Goal: Transaction & Acquisition: Purchase product/service

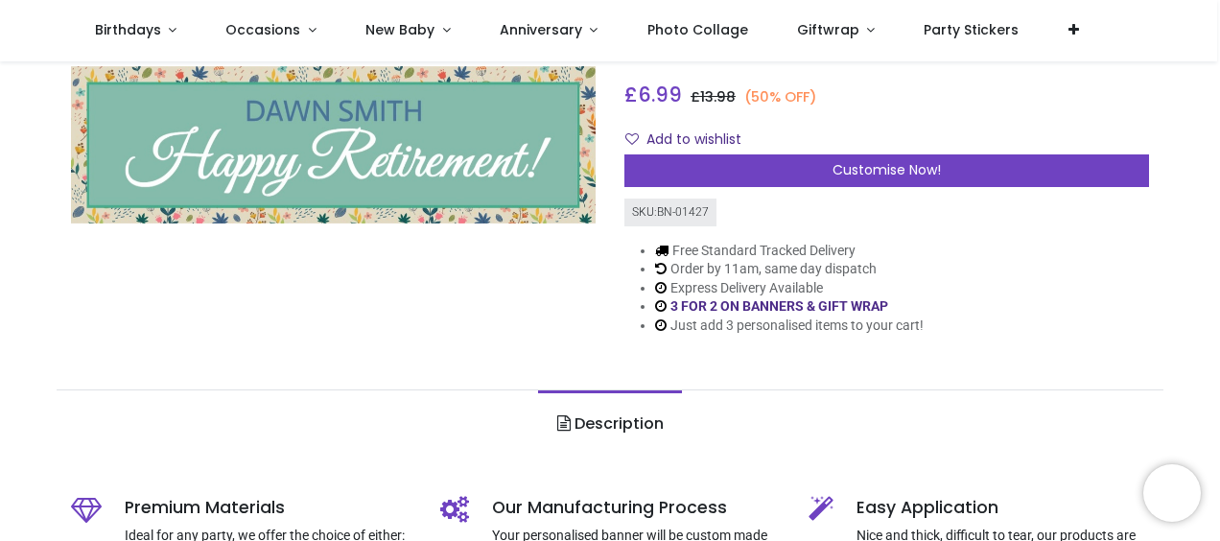
scroll to position [192, 0]
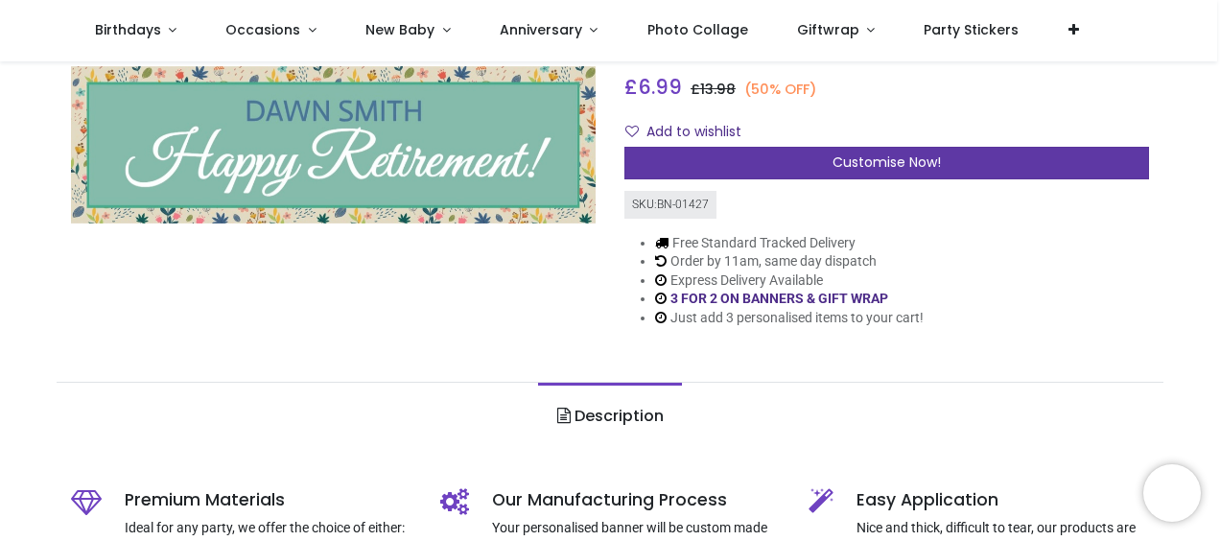
click at [785, 163] on div "Customise Now!" at bounding box center [886, 163] width 525 height 33
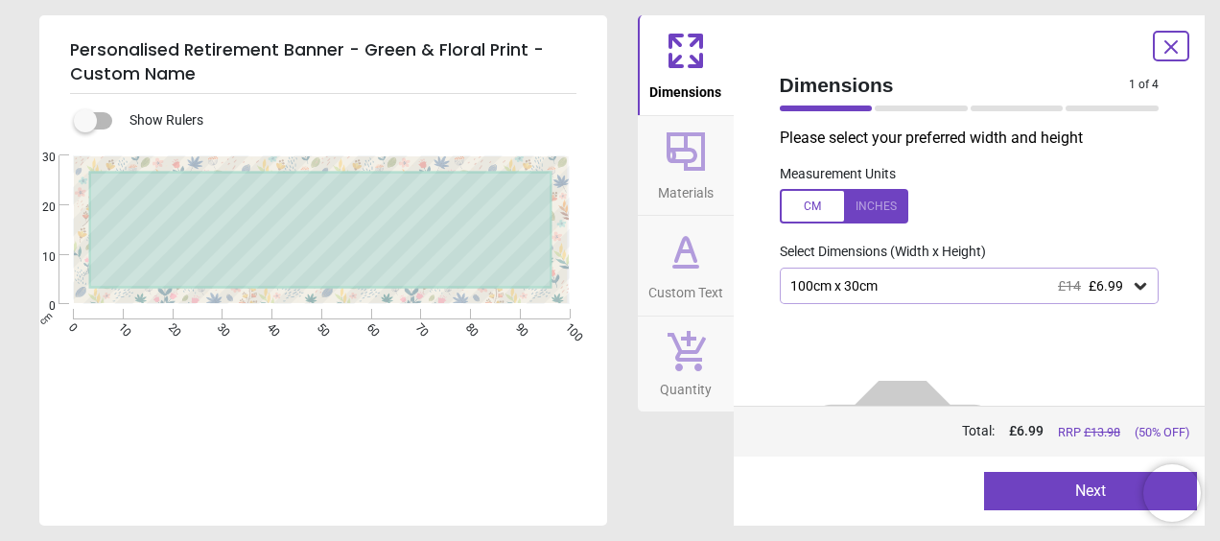
click at [909, 353] on img at bounding box center [903, 458] width 246 height 246
click at [886, 293] on div "100cm x 30cm £14 £6.99" at bounding box center [959, 286] width 343 height 16
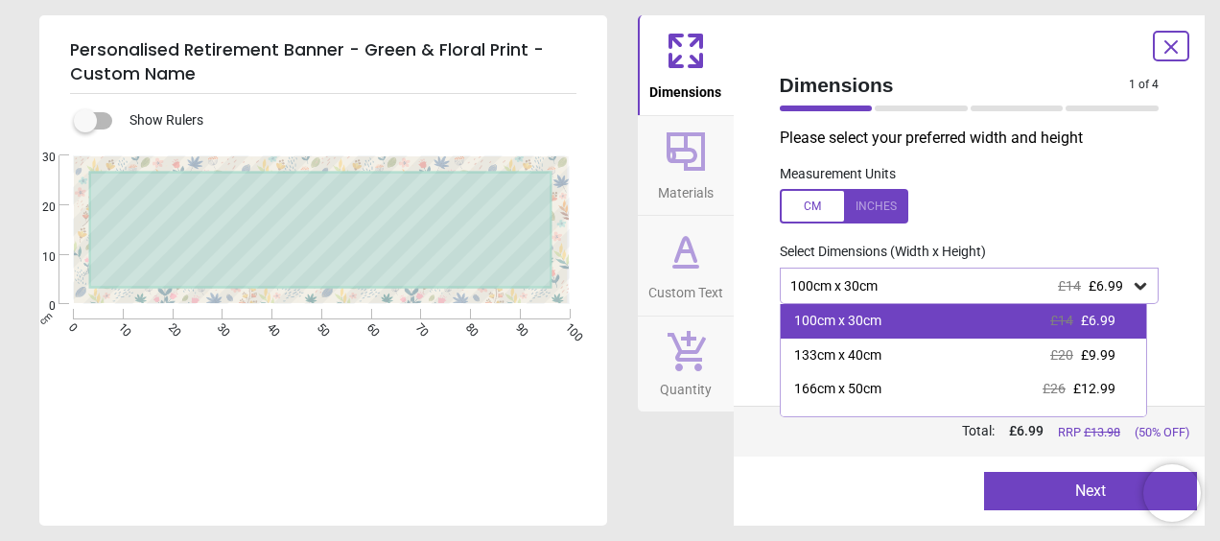
click at [891, 324] on div "100cm x 30cm £14 £6.99" at bounding box center [964, 321] width 366 height 35
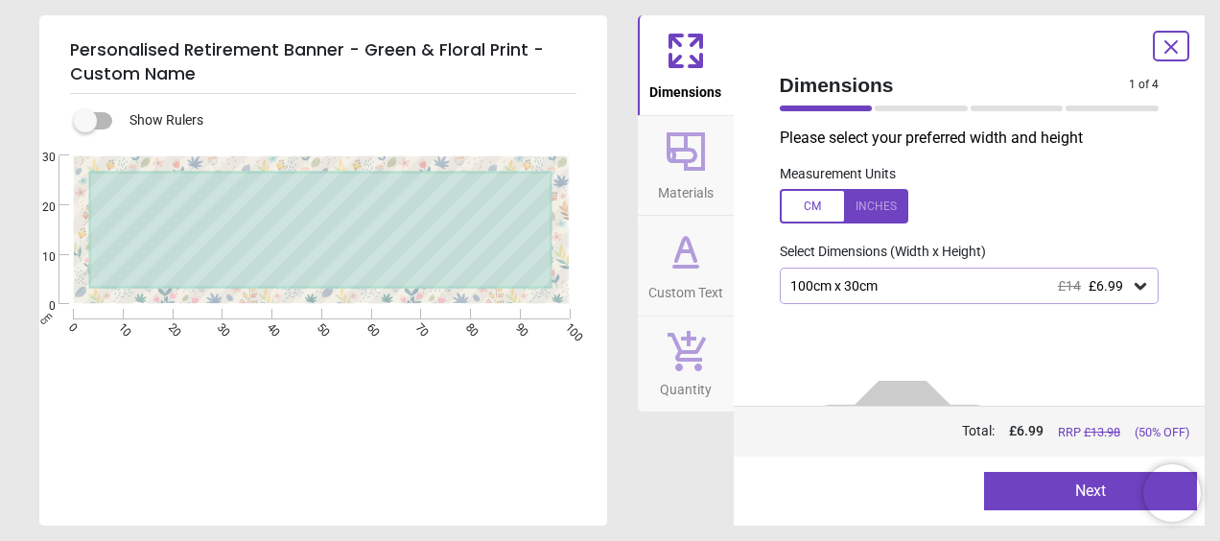
click at [681, 260] on icon at bounding box center [686, 251] width 46 height 46
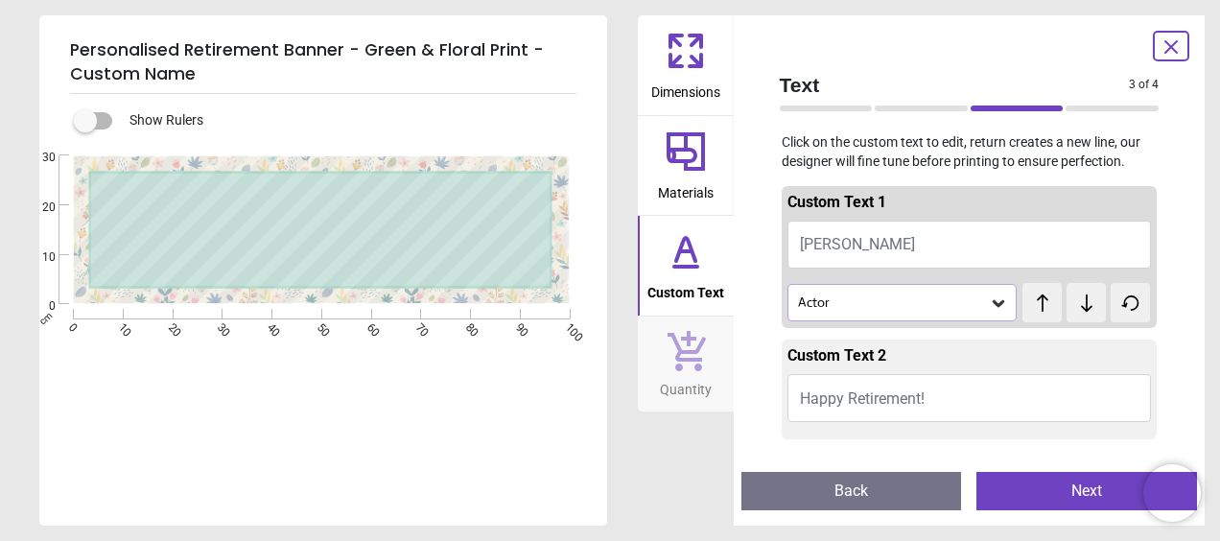
click at [911, 242] on button "[PERSON_NAME]" at bounding box center [969, 245] width 364 height 48
type textarea "****"
click at [915, 309] on div "Actor" at bounding box center [893, 302] width 194 height 16
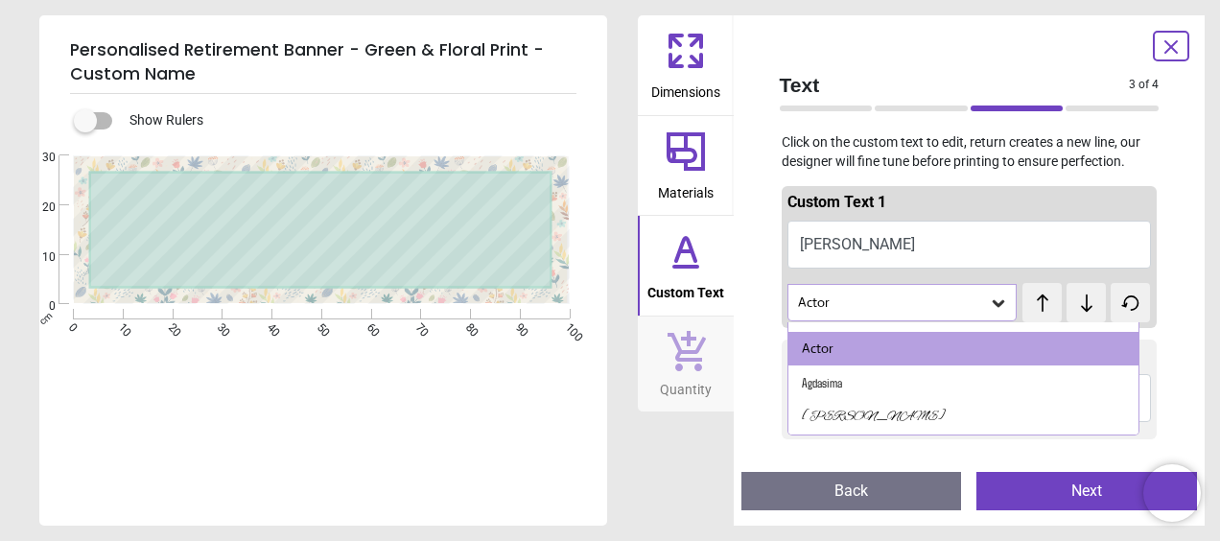
scroll to position [38, 0]
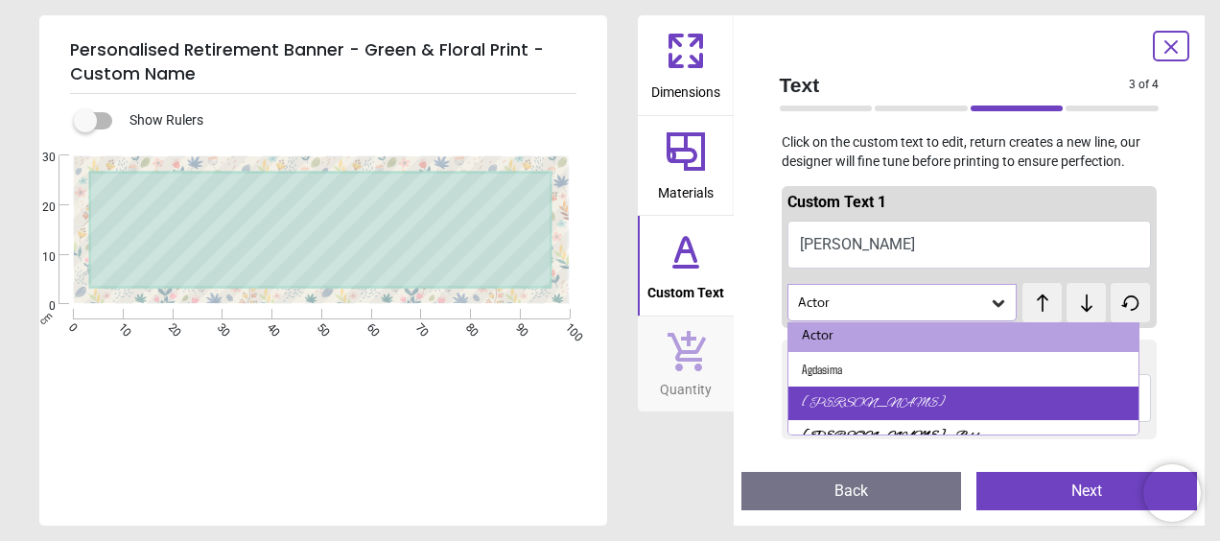
click at [1036, 409] on div "[PERSON_NAME]" at bounding box center [963, 403] width 351 height 35
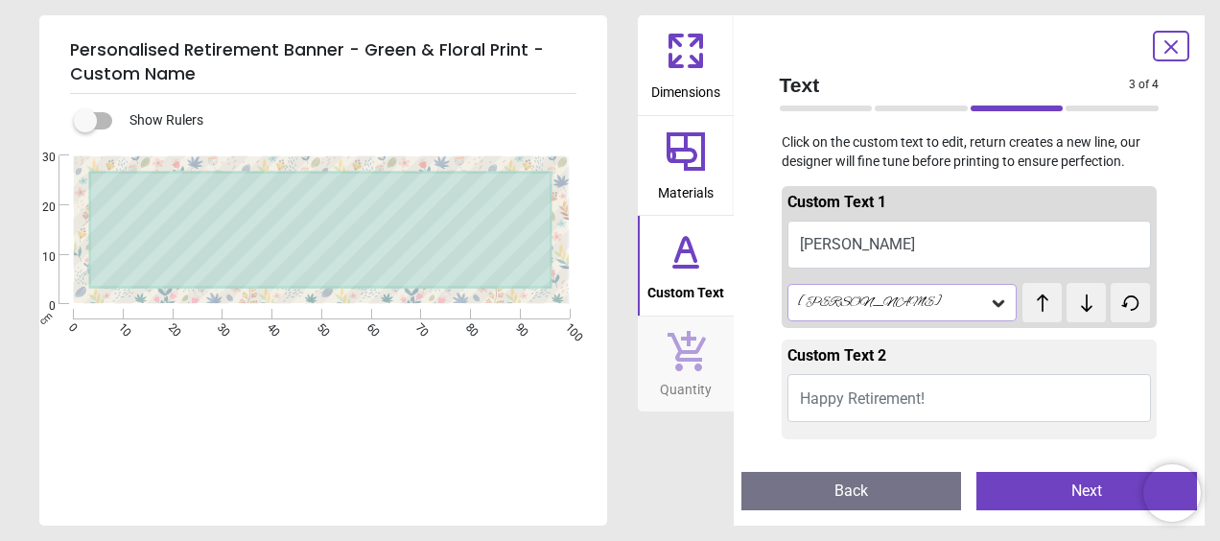
click at [989, 295] on icon at bounding box center [998, 302] width 19 height 19
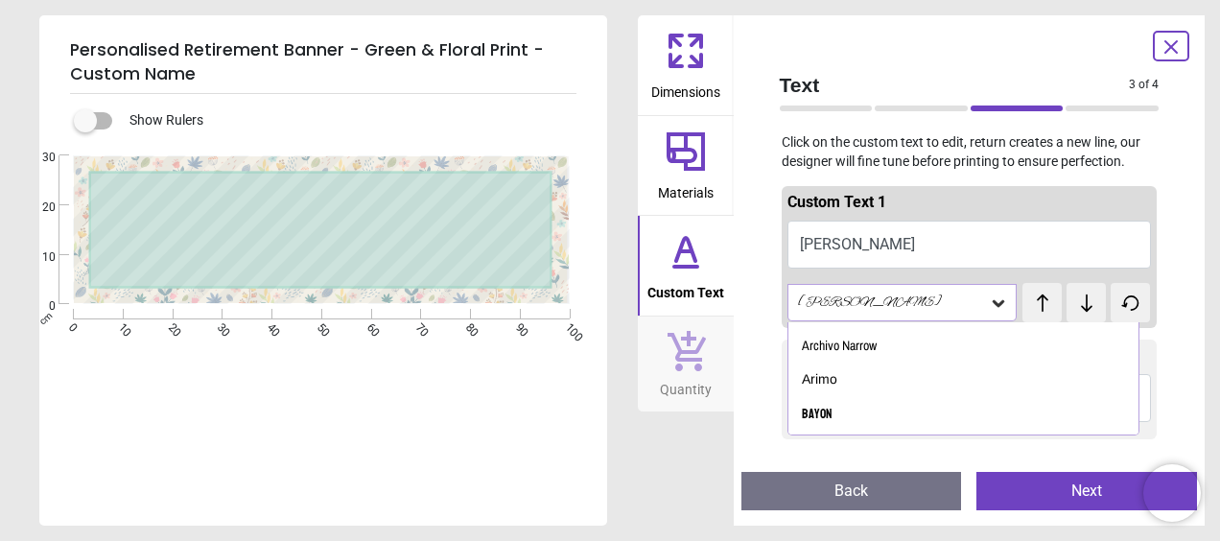
scroll to position [446, 0]
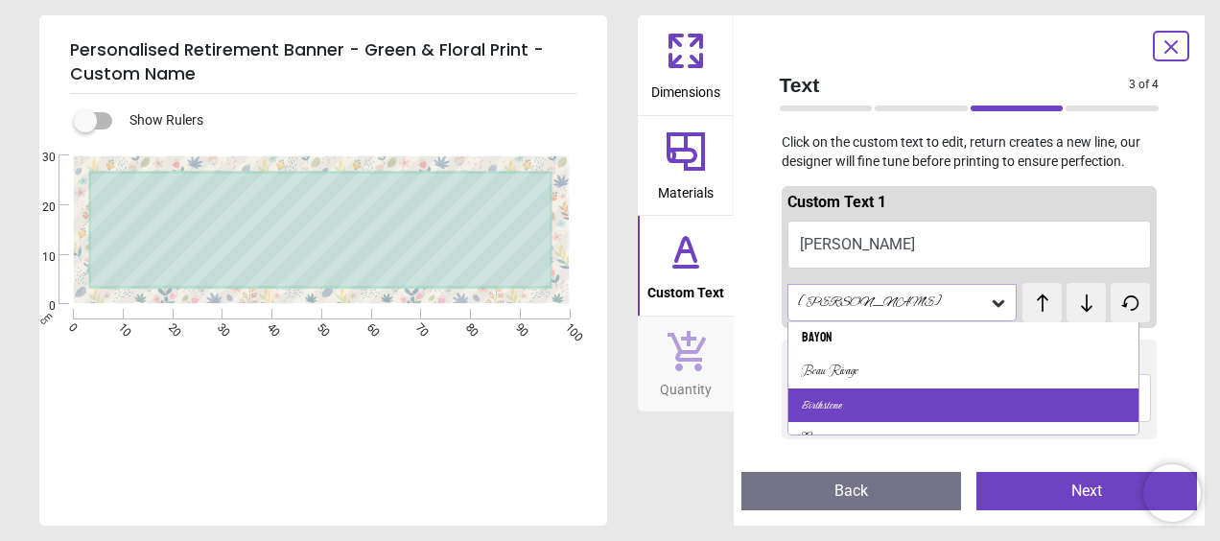
click at [1106, 392] on div "Birthstone" at bounding box center [963, 405] width 351 height 35
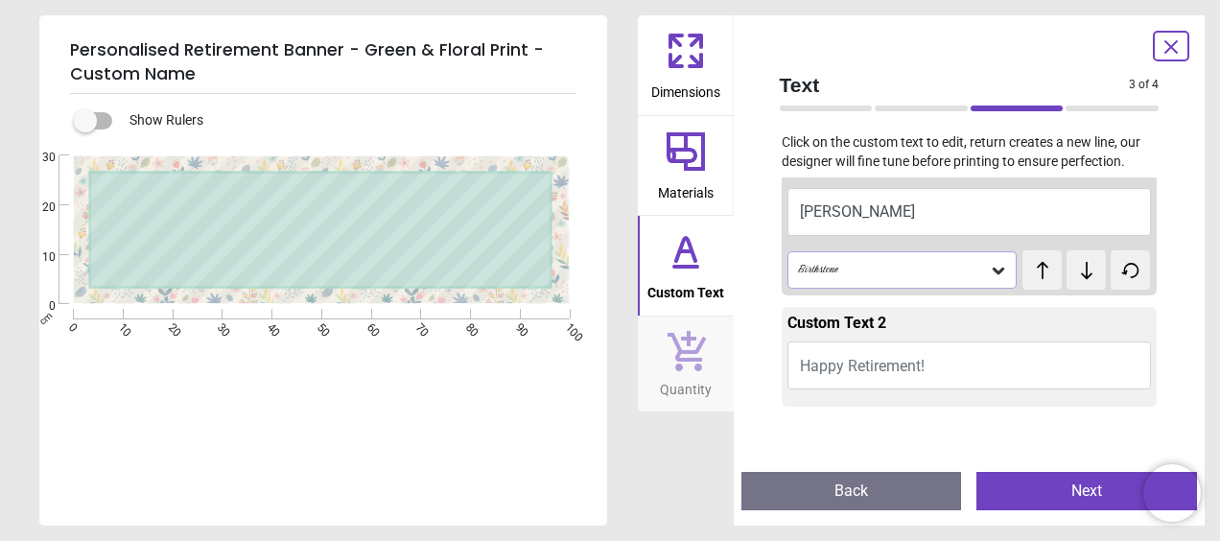
scroll to position [0, 0]
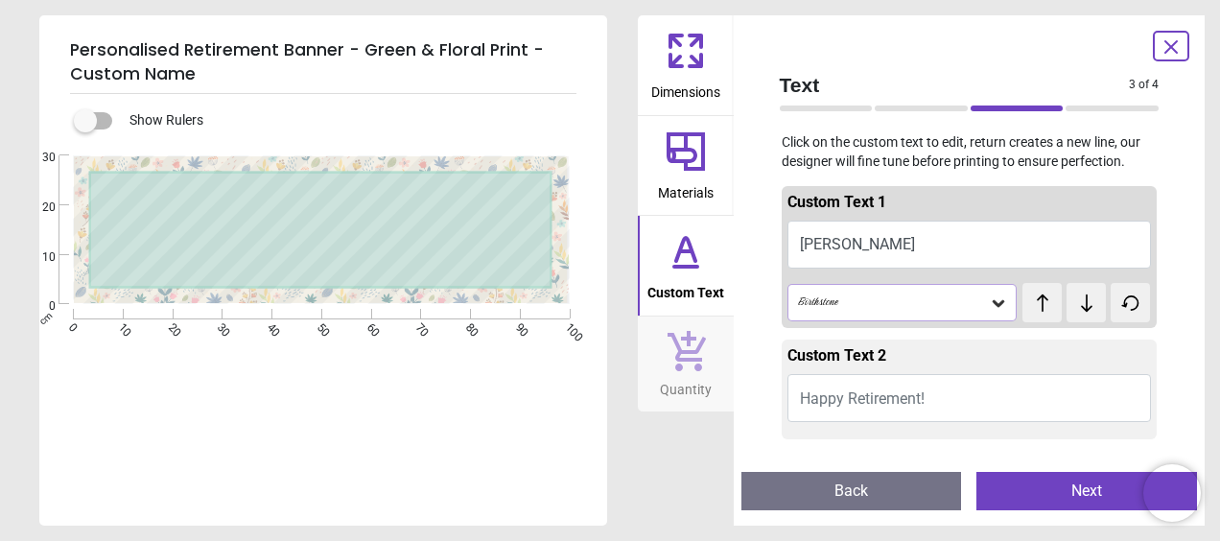
click at [691, 253] on icon at bounding box center [685, 249] width 19 height 23
click at [881, 247] on button "[PERSON_NAME]" at bounding box center [969, 245] width 364 height 48
click at [995, 303] on icon at bounding box center [998, 302] width 19 height 19
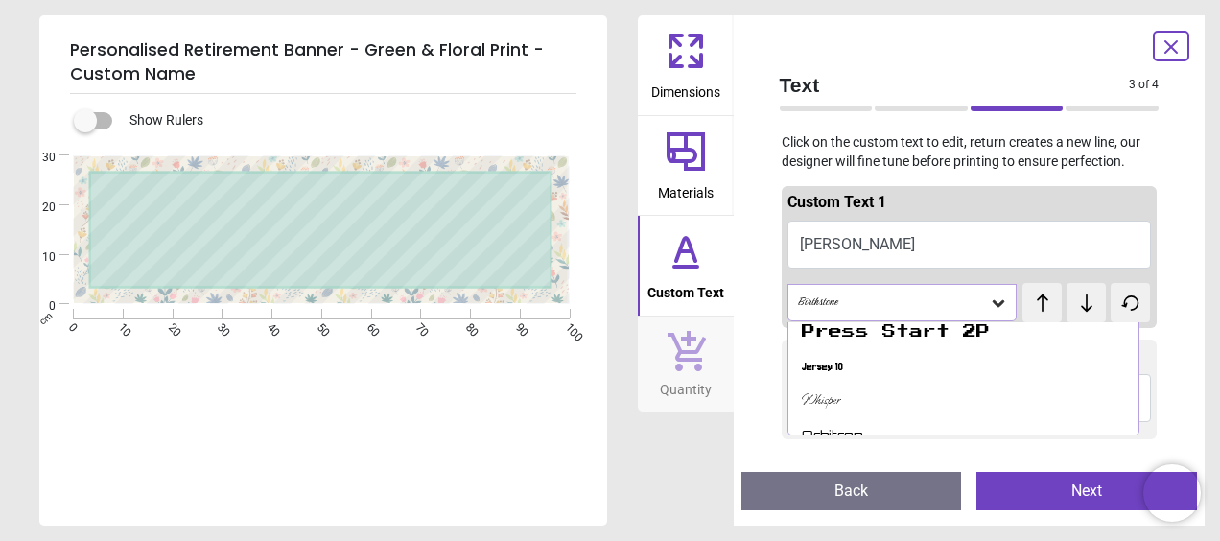
scroll to position [1646, 0]
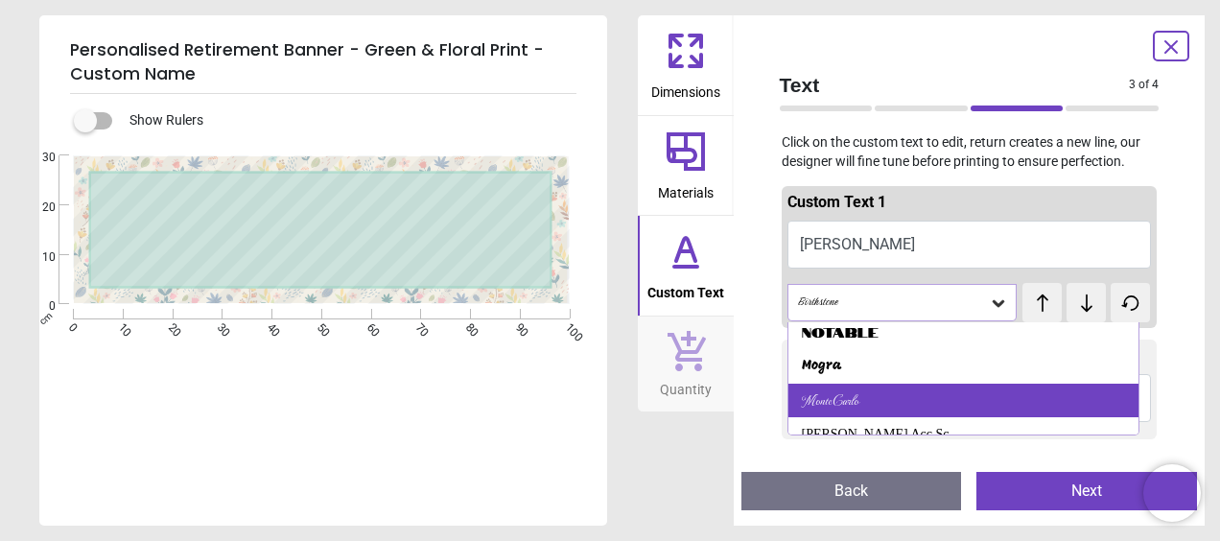
click at [1040, 387] on div "MonteCarlo" at bounding box center [963, 401] width 351 height 35
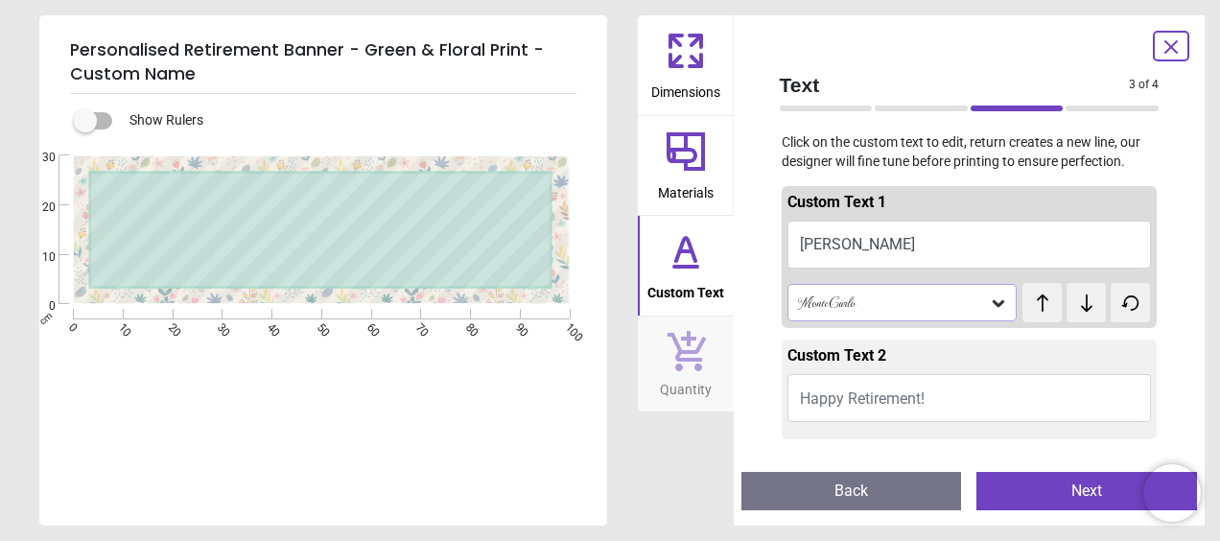
click at [439, 247] on textarea at bounding box center [323, 247] width 437 height 58
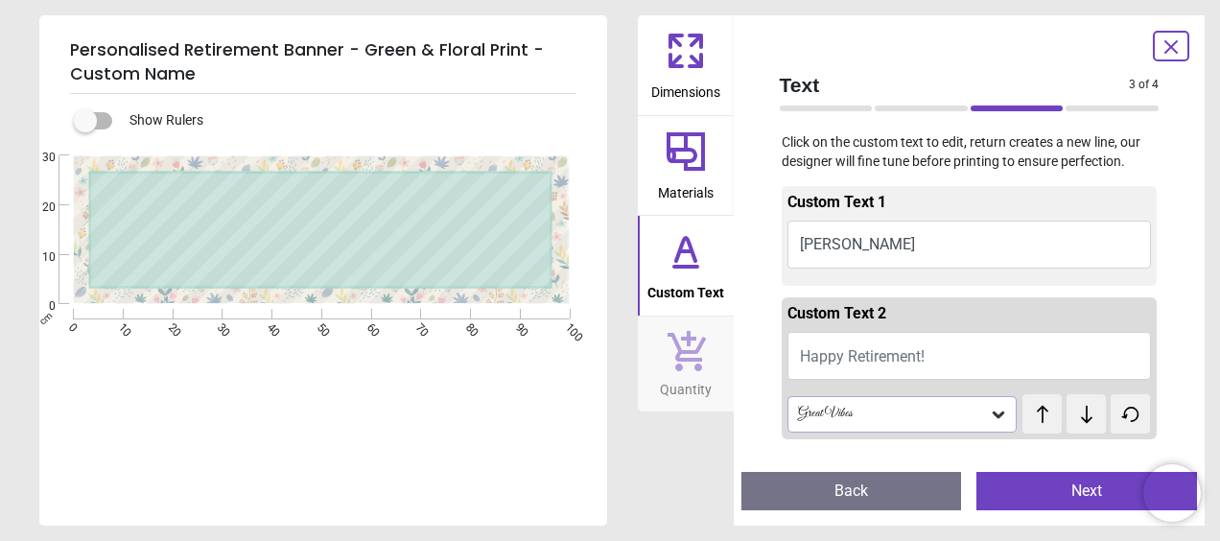
click at [698, 251] on icon at bounding box center [686, 251] width 46 height 46
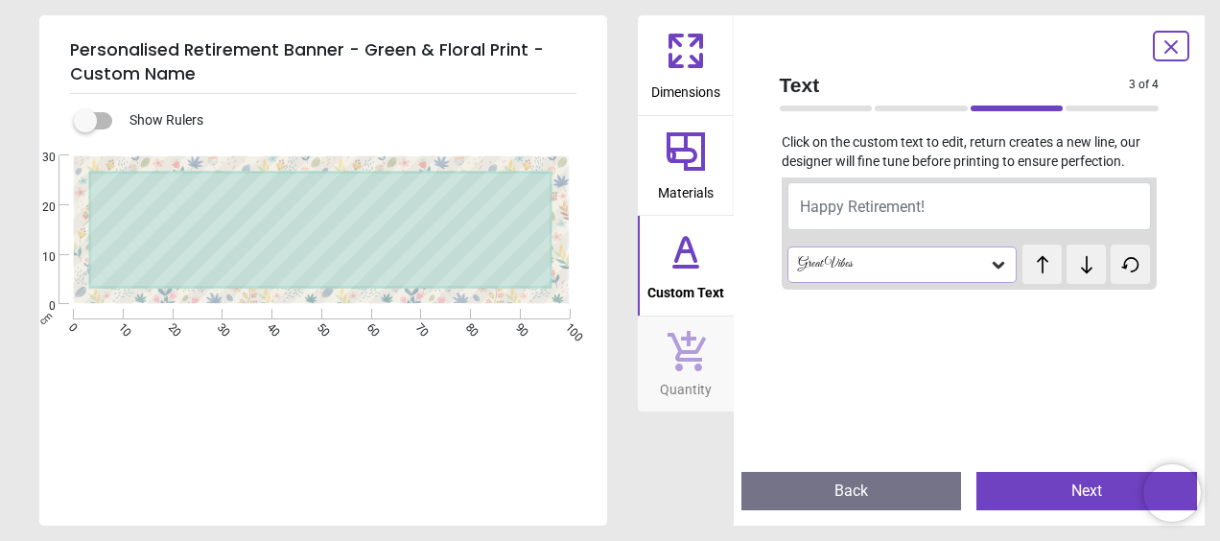
scroll to position [203, 0]
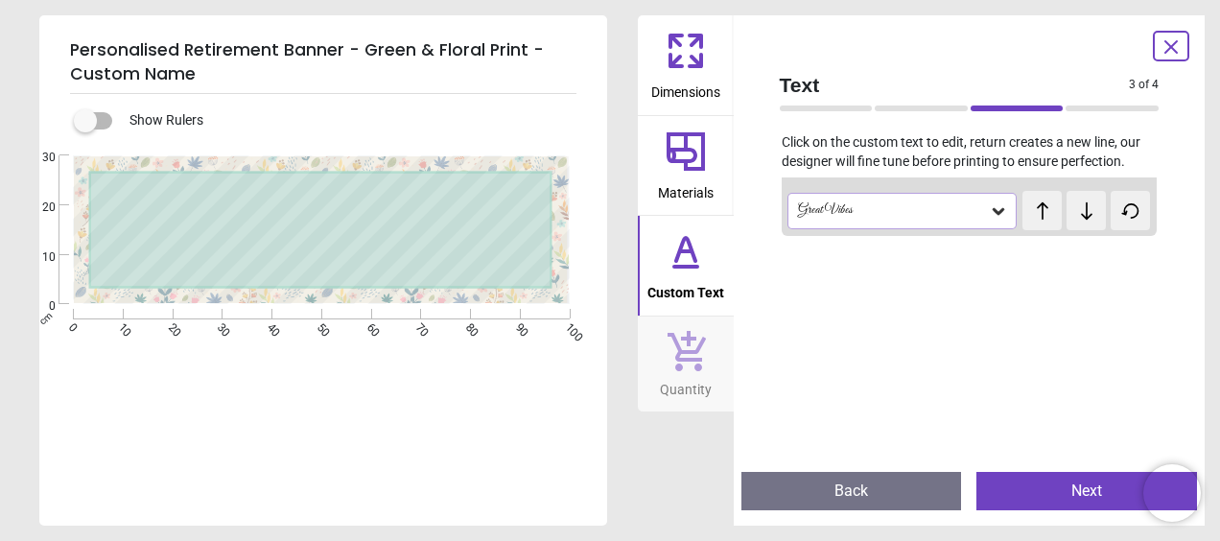
click at [359, 198] on textarea "****" at bounding box center [322, 195] width 443 height 24
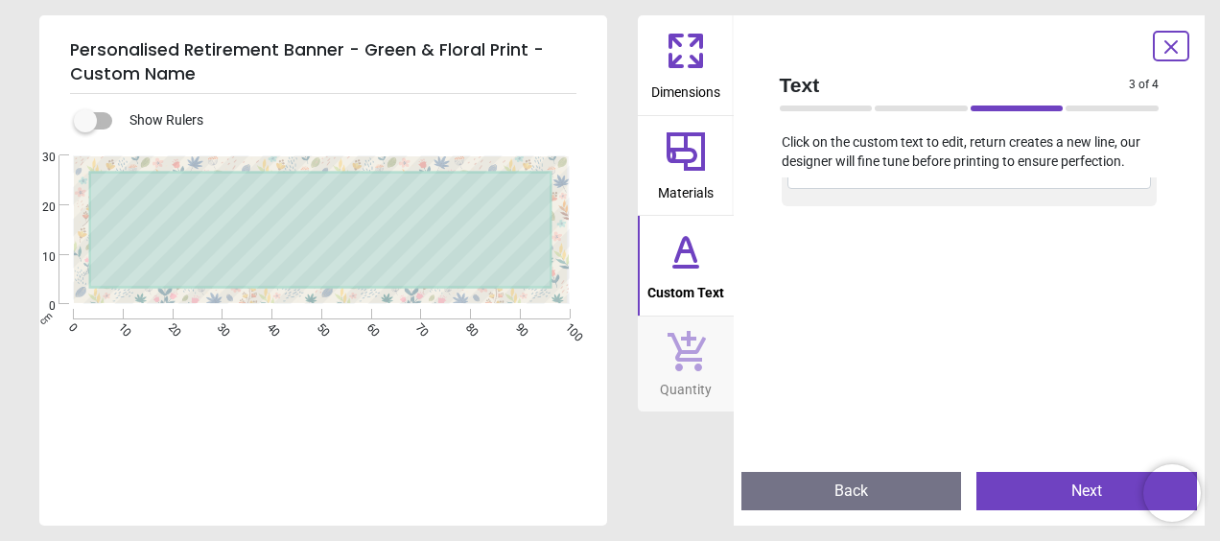
scroll to position [0, 0]
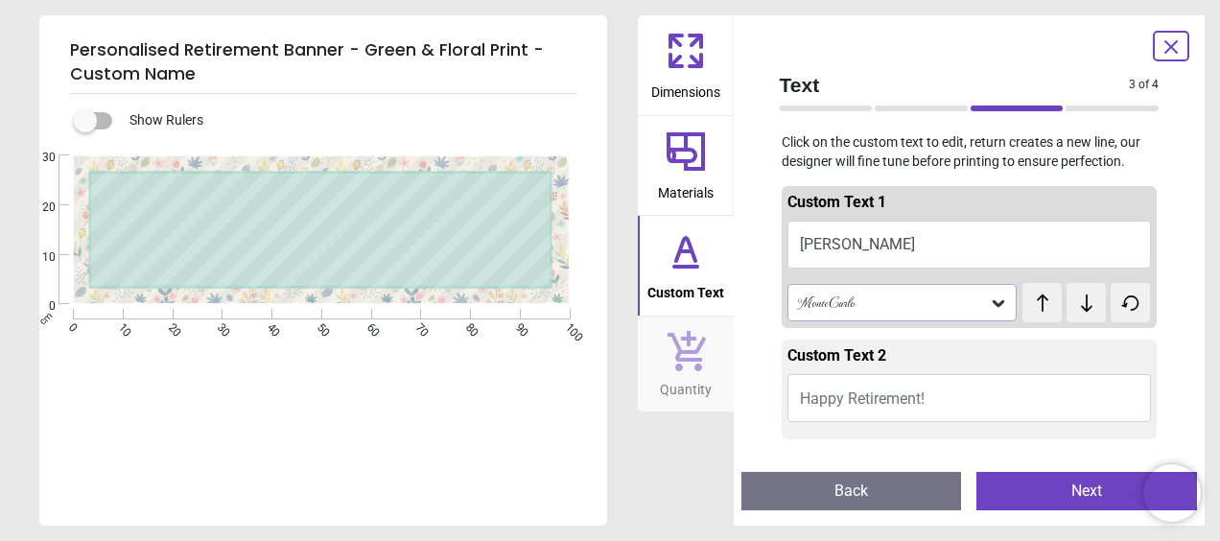
click at [891, 313] on div "MonteCarlo" at bounding box center [902, 302] width 230 height 36
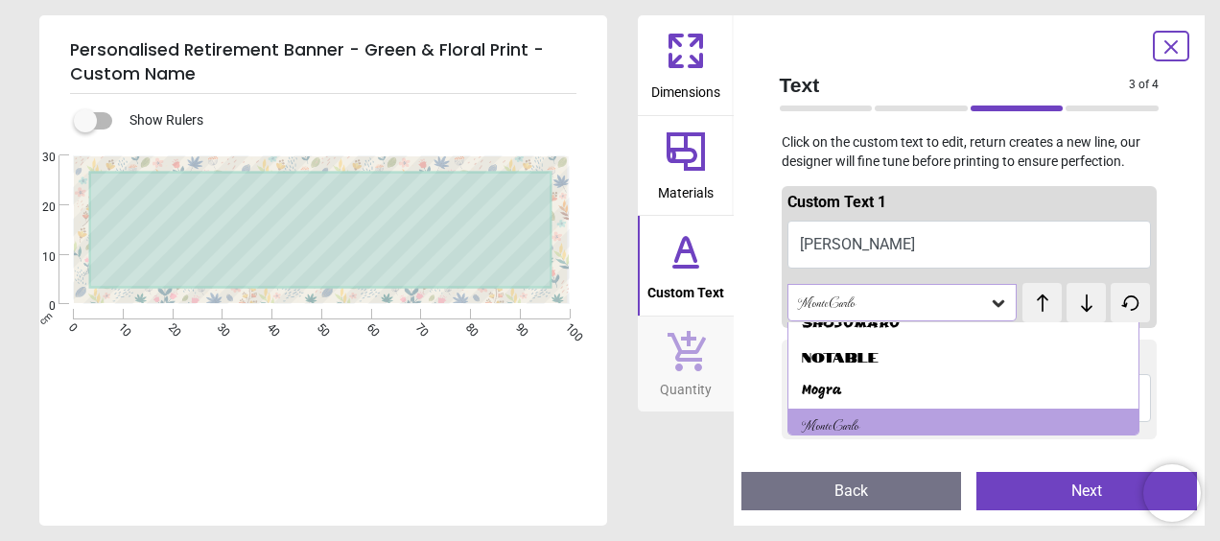
scroll to position [1628, 0]
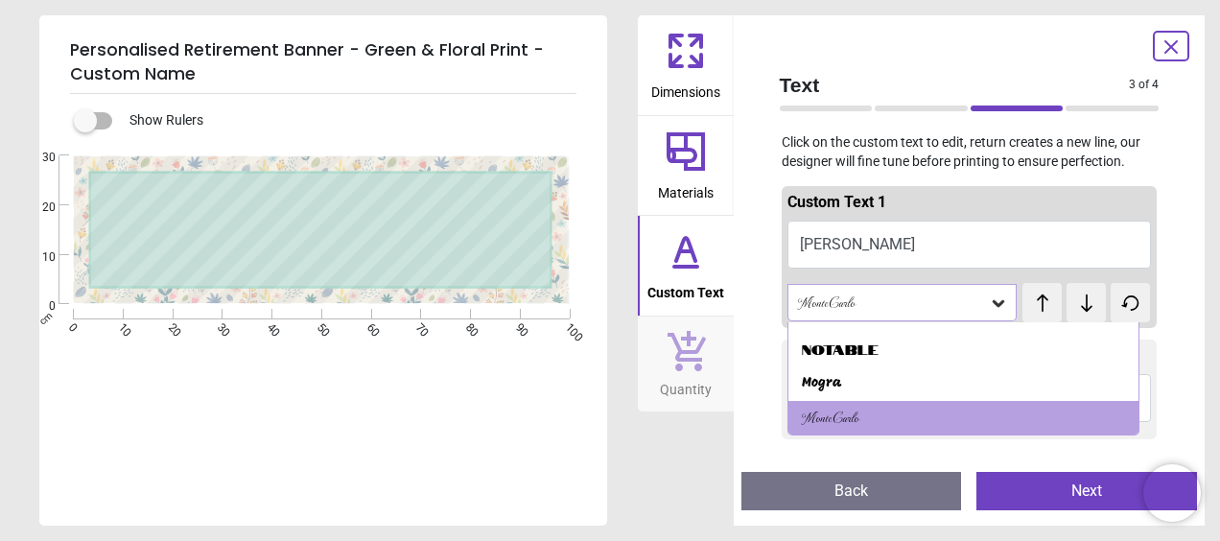
click at [872, 304] on div "MonteCarlo" at bounding box center [893, 302] width 194 height 16
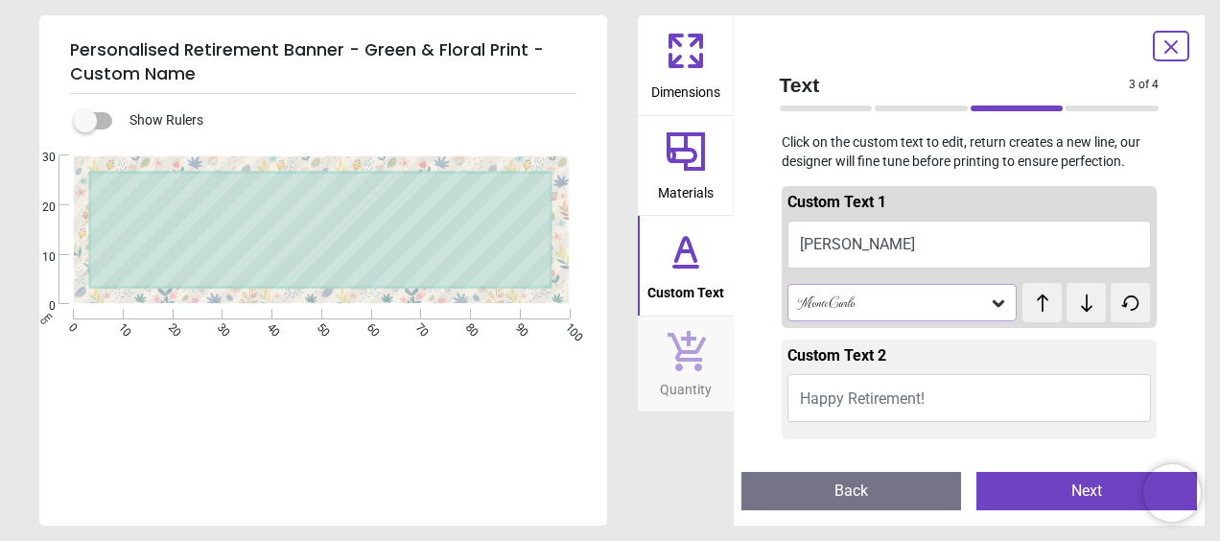
click at [993, 303] on icon at bounding box center [999, 303] width 12 height 7
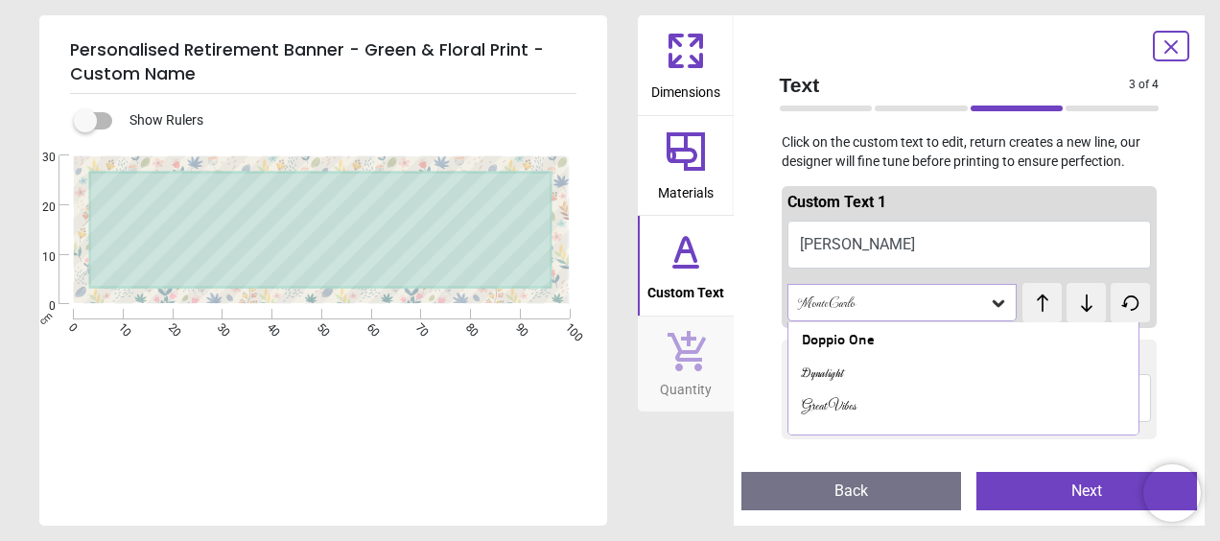
scroll to position [767, 0]
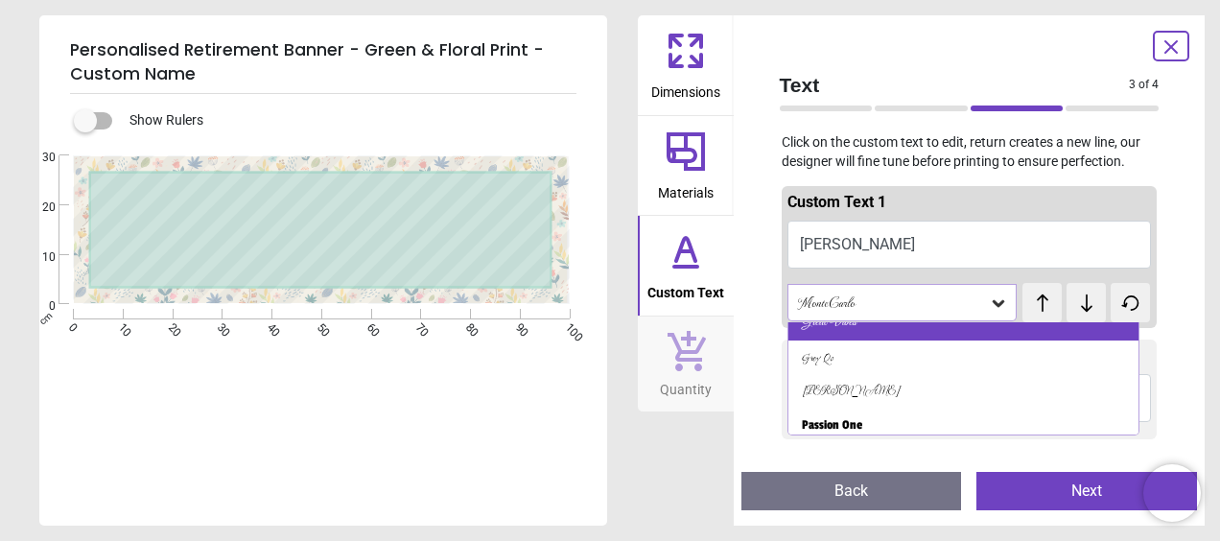
click at [896, 331] on div "Great Vibes" at bounding box center [963, 323] width 351 height 35
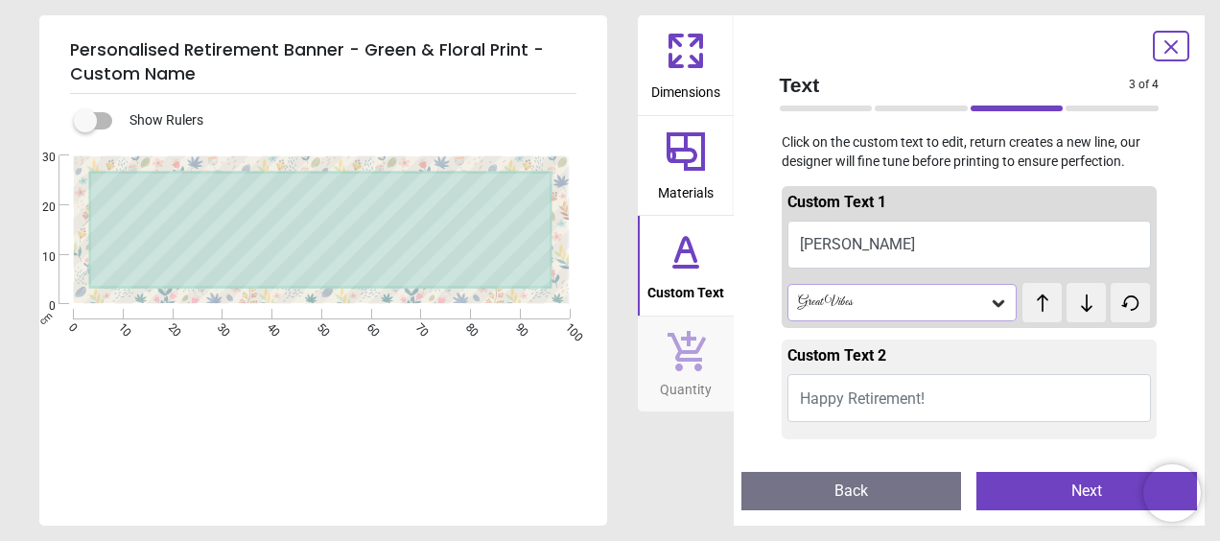
click at [532, 368] on div "e **** E" at bounding box center [321, 425] width 564 height 541
click at [692, 380] on span "Quantity" at bounding box center [686, 385] width 52 height 29
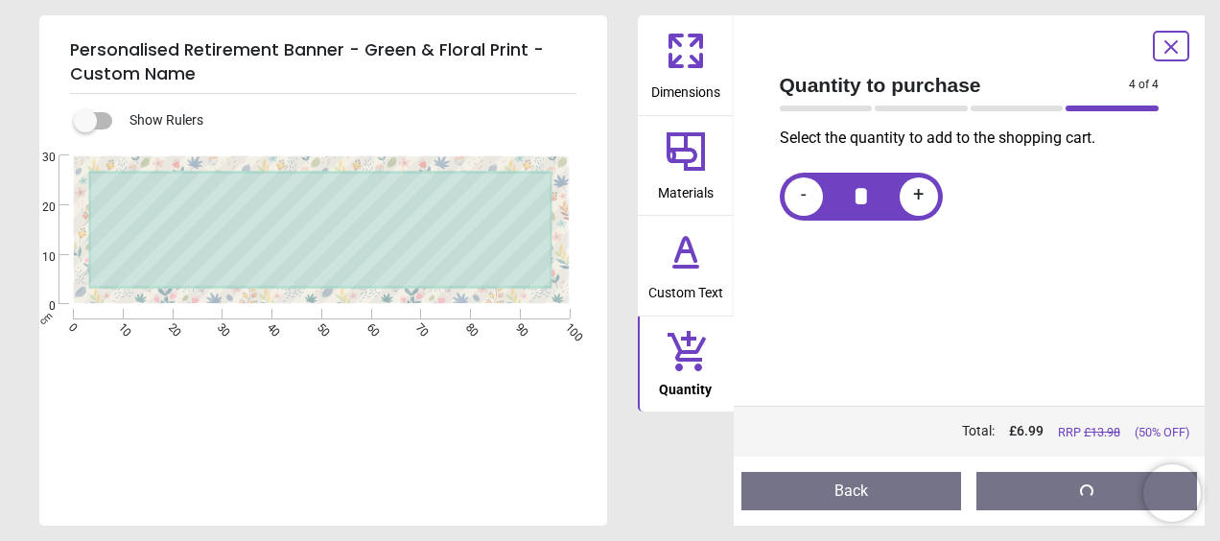
click at [682, 255] on icon at bounding box center [686, 251] width 46 height 46
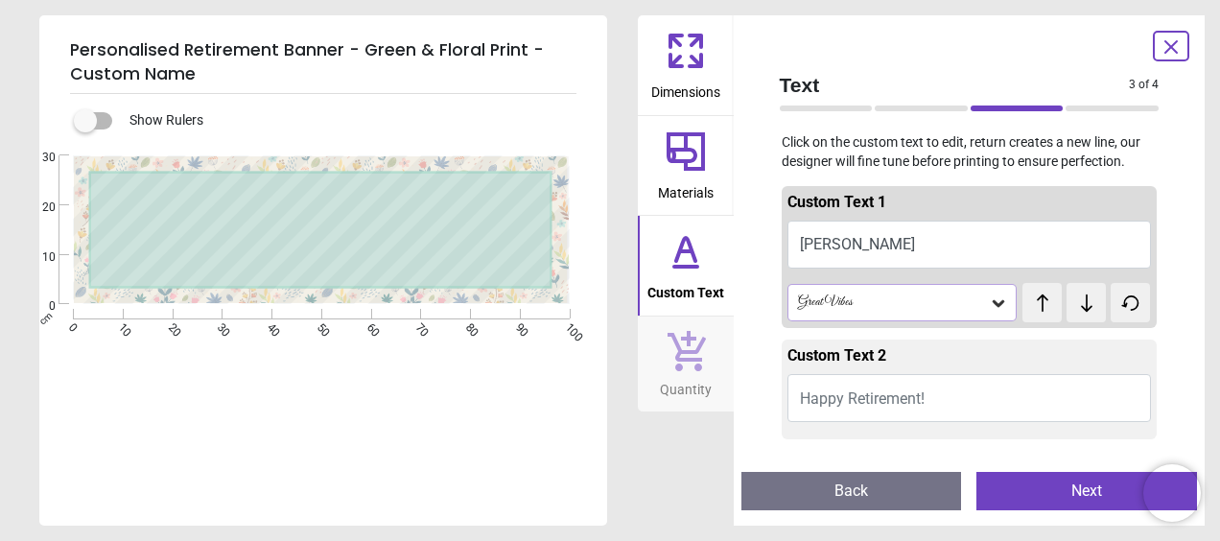
click at [1027, 483] on button "Next" at bounding box center [1086, 491] width 221 height 38
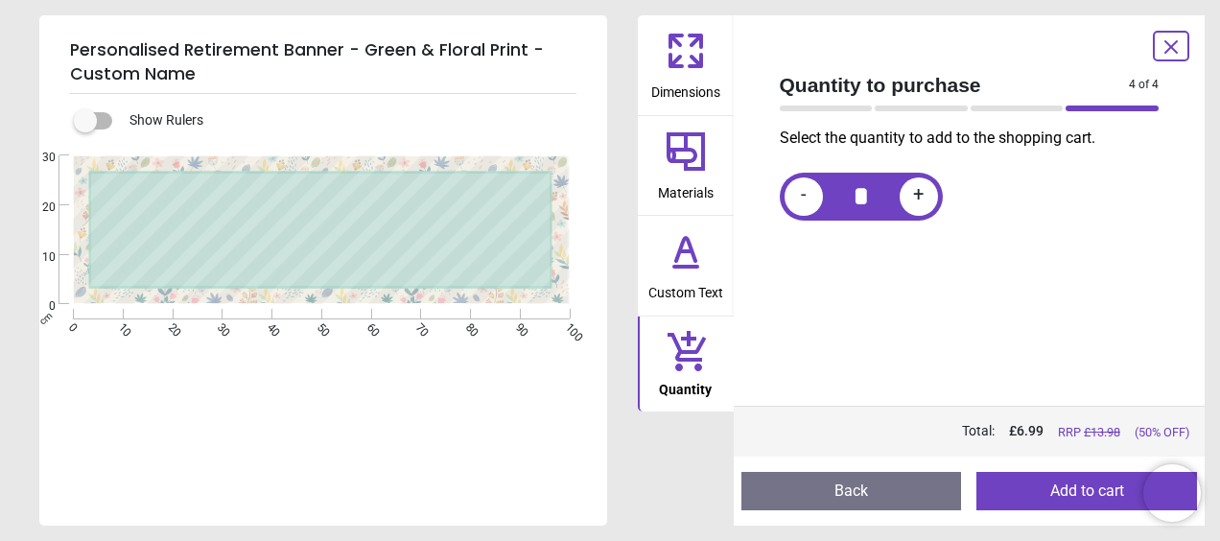
click at [1015, 485] on button "Add to cart" at bounding box center [1086, 491] width 221 height 38
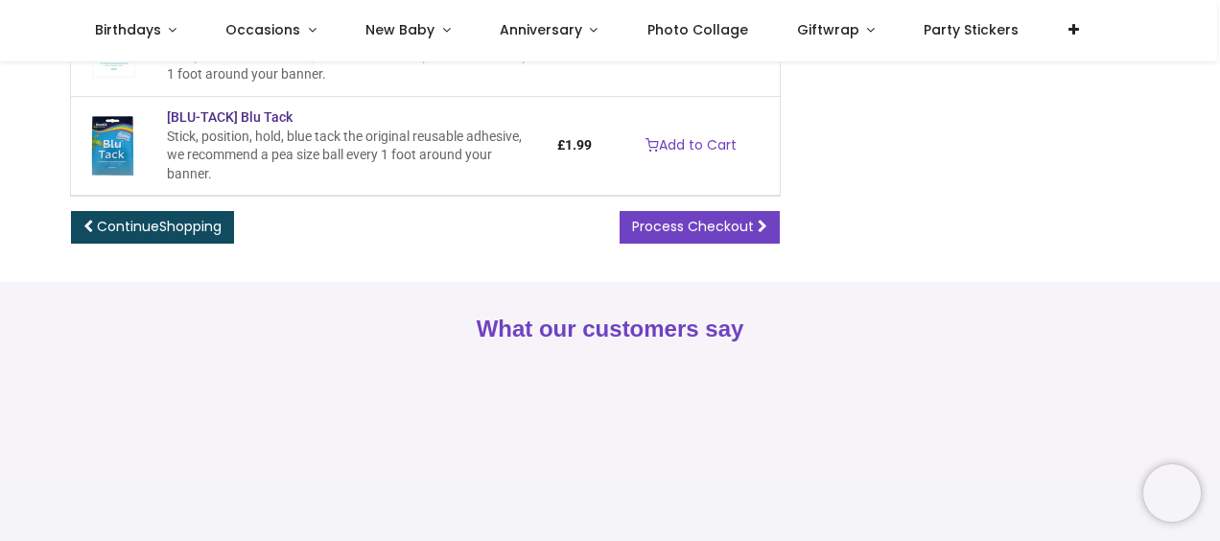
scroll to position [575, 0]
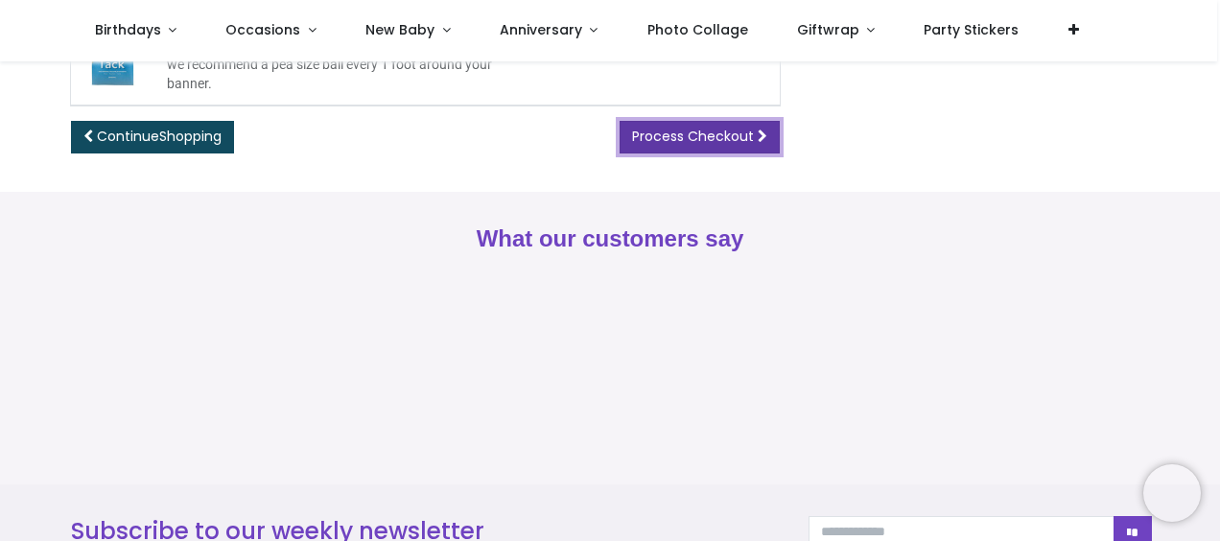
click at [700, 134] on span "Process Checkout" at bounding box center [693, 136] width 122 height 19
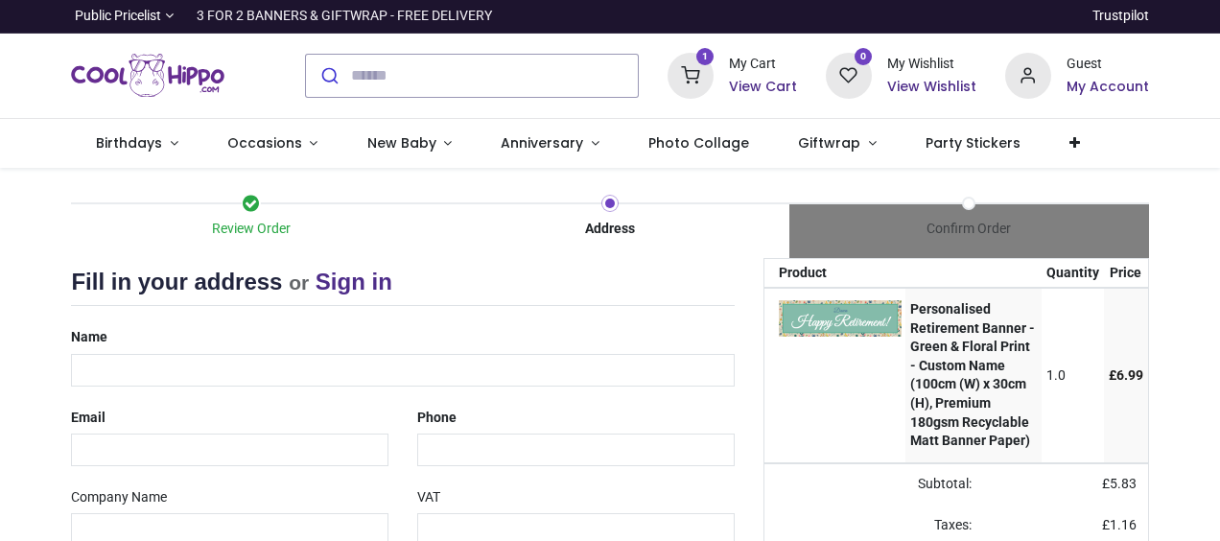
select select "***"
